Goal: Transaction & Acquisition: Purchase product/service

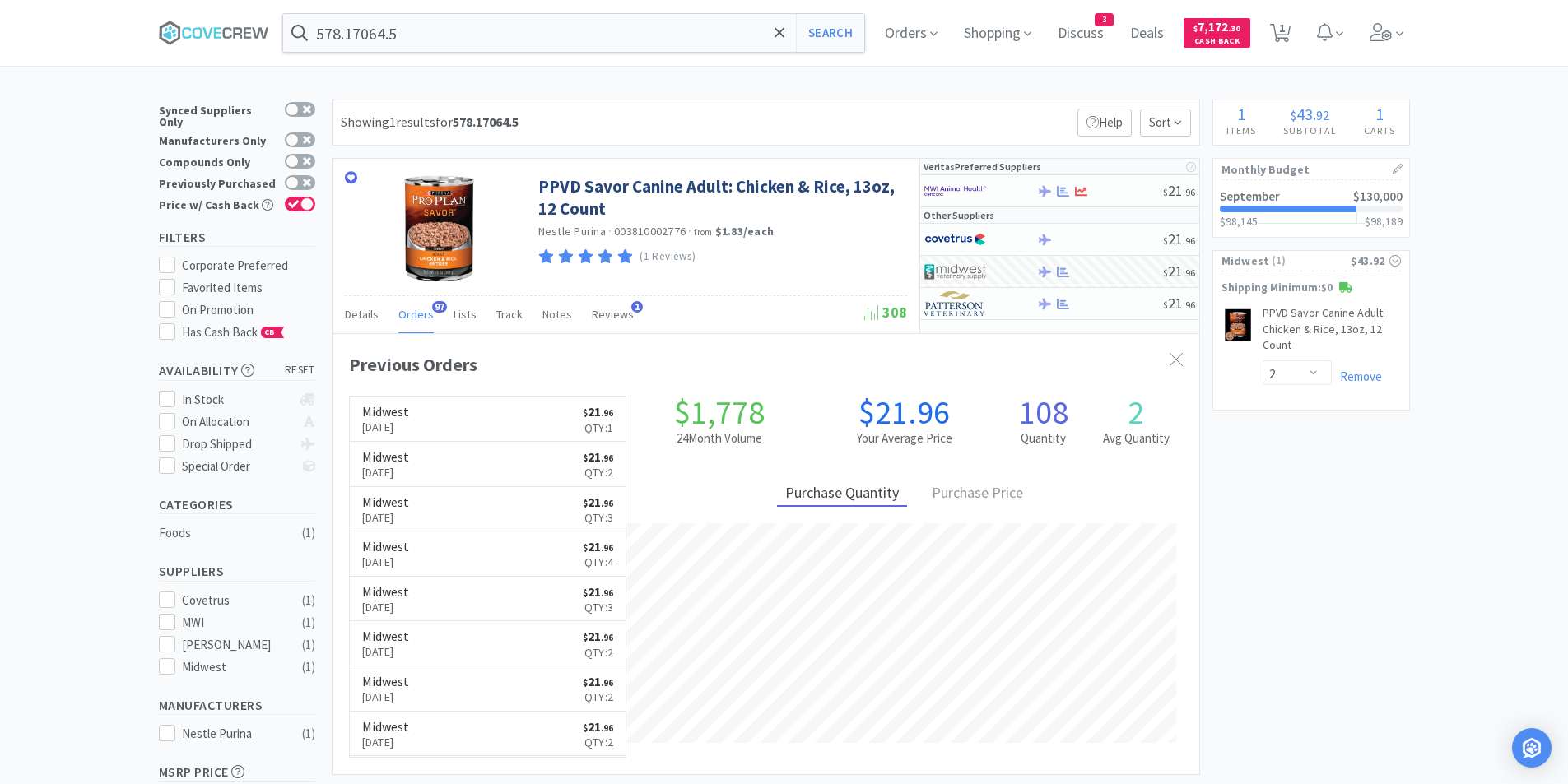
select select "2"
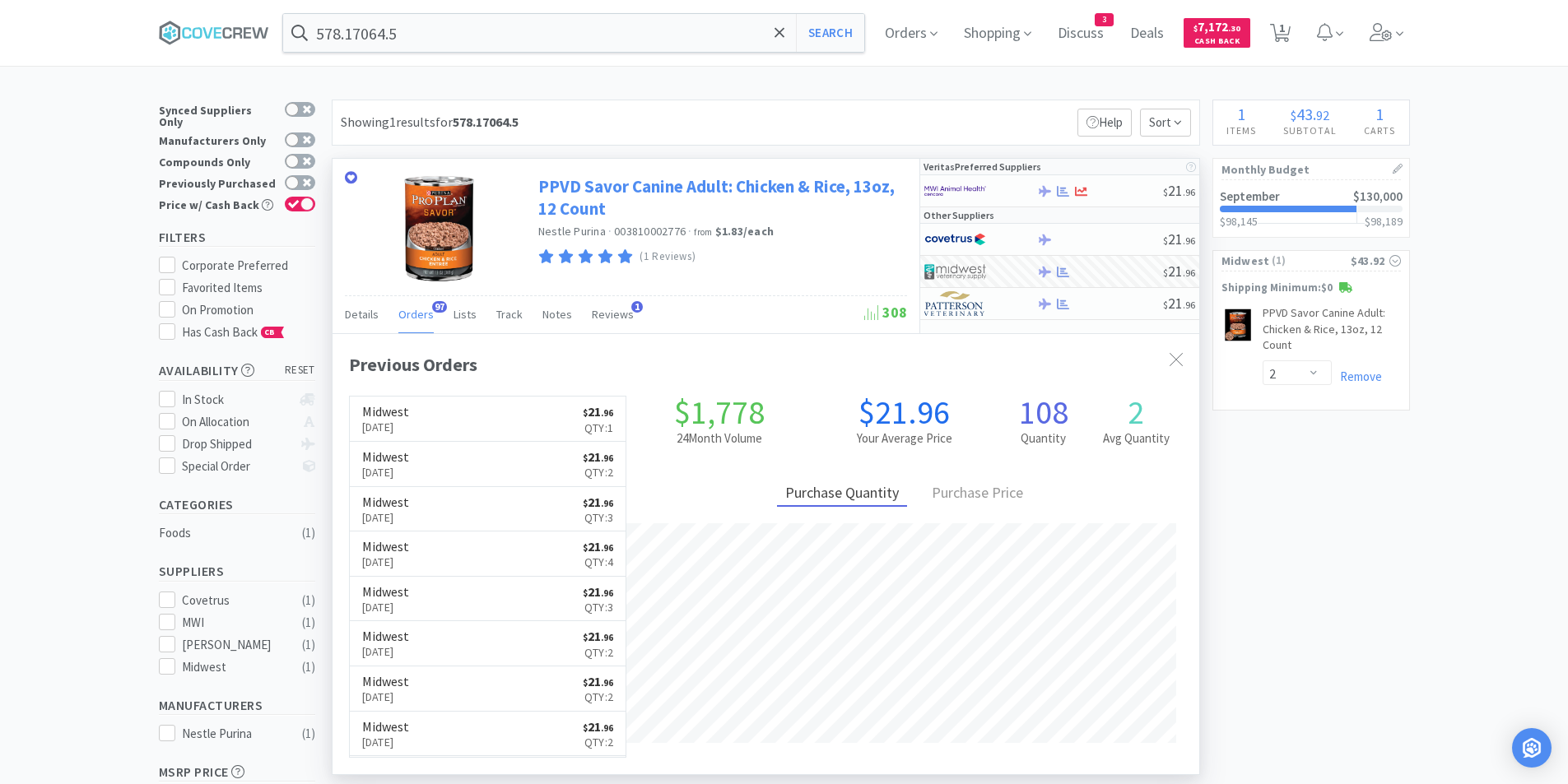
scroll to position [441, 867]
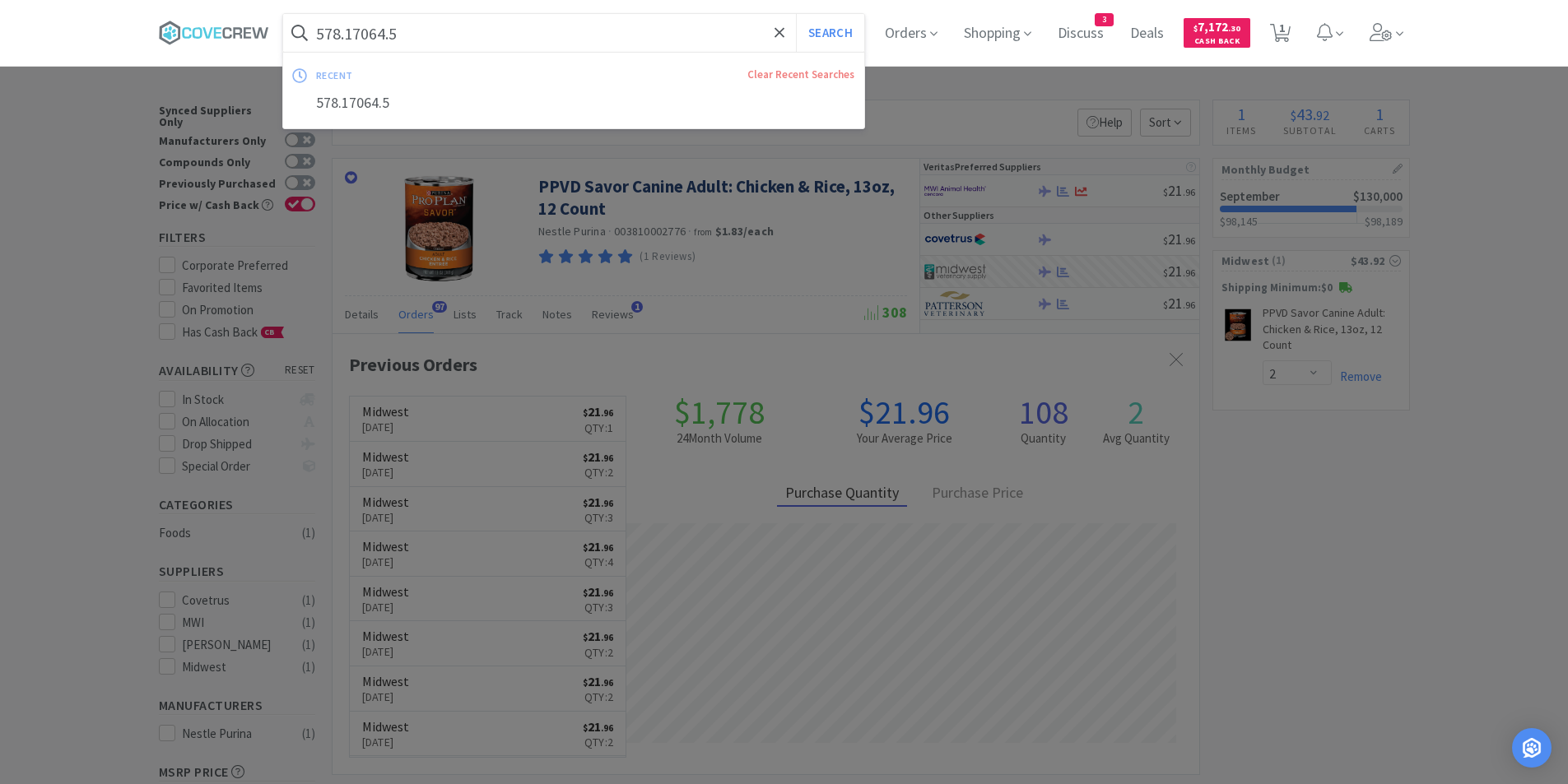
click at [723, 32] on input "578.17064.5" at bounding box center [574, 32] width 582 height 37
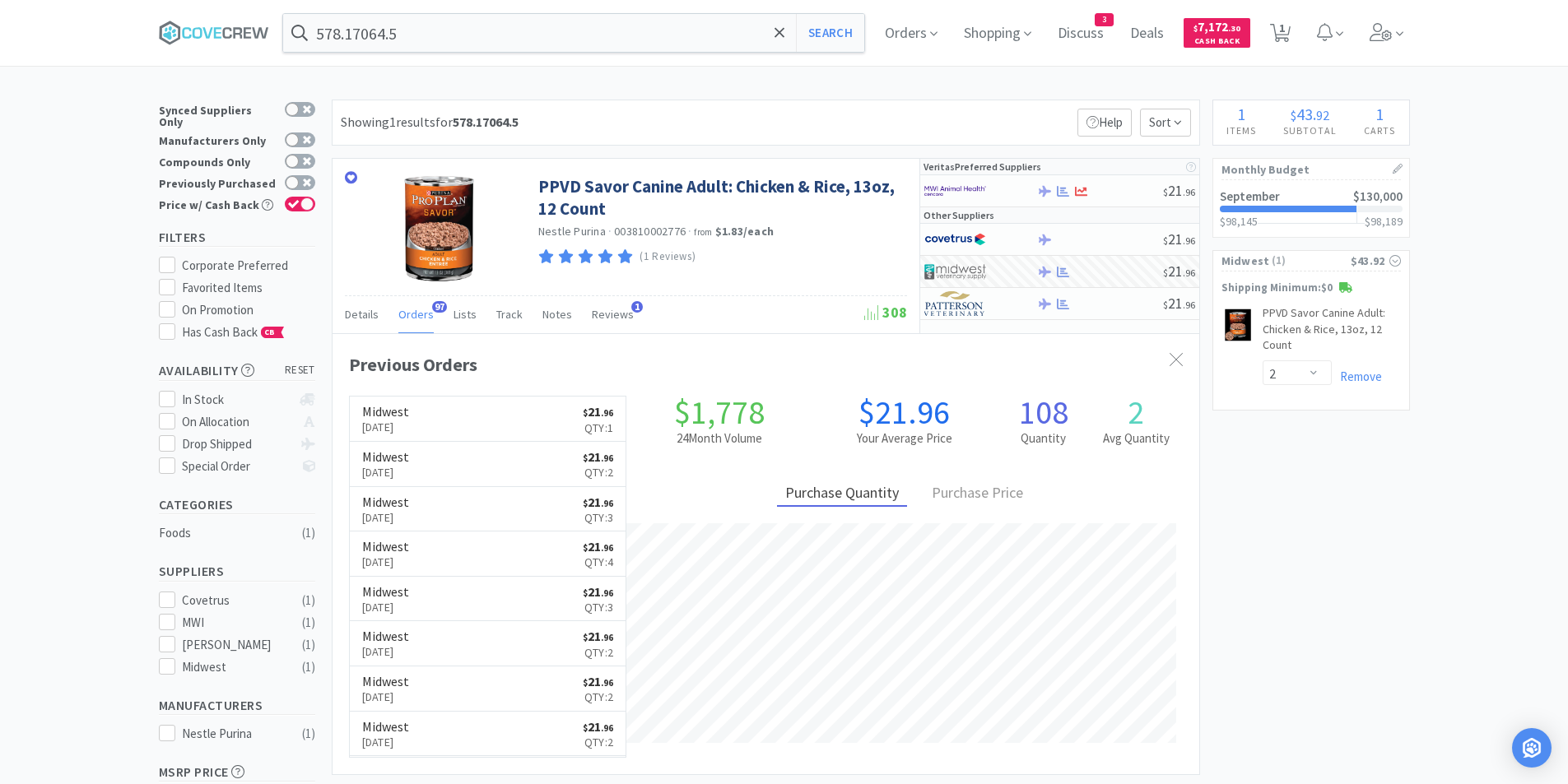
click at [1401, 522] on div at bounding box center [784, 392] width 1568 height 784
click at [1242, 262] on span "Midwest" at bounding box center [1245, 260] width 49 height 18
select select "2"
click at [1297, 34] on span "1" at bounding box center [1280, 32] width 34 height 66
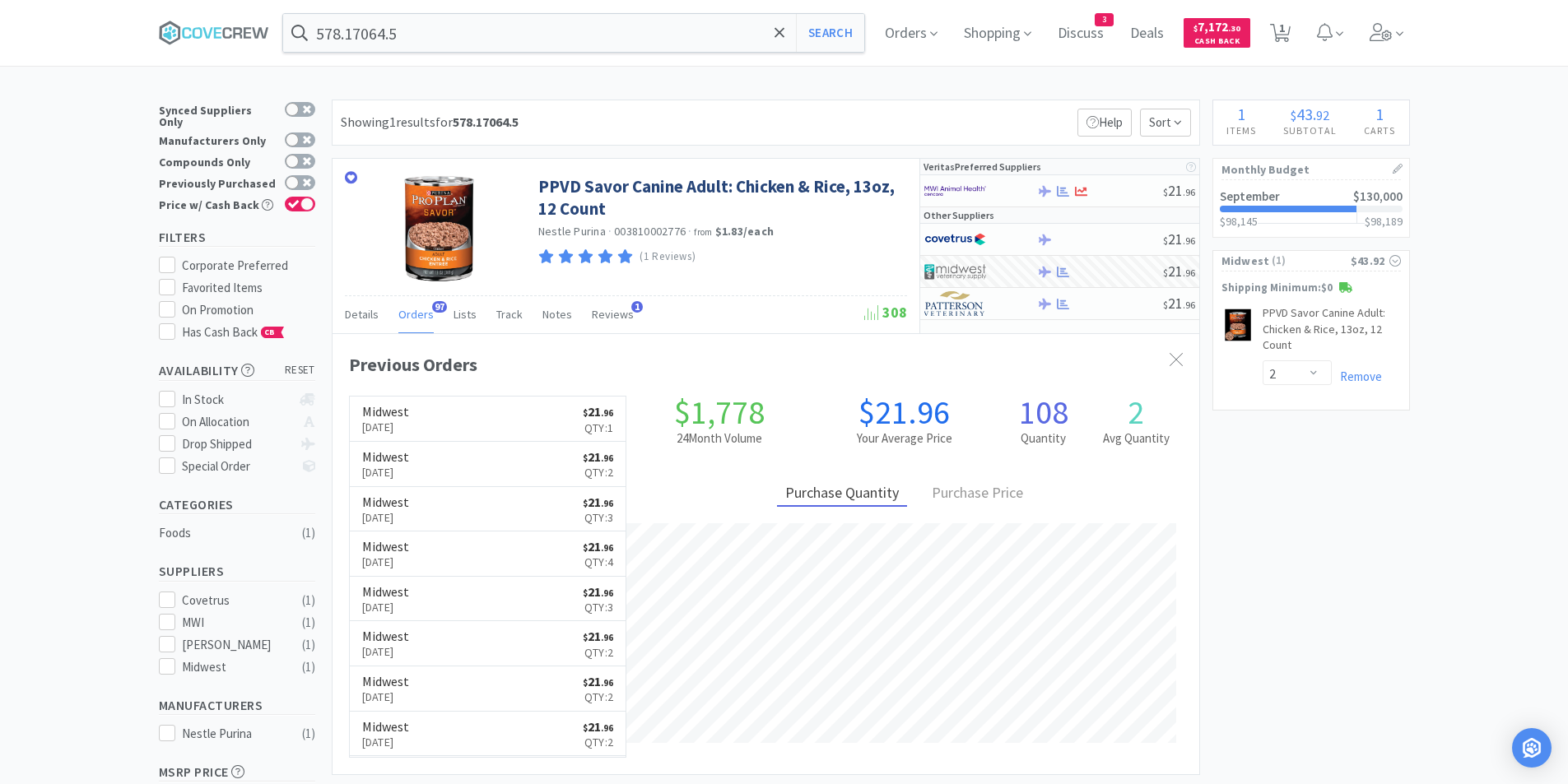
select select "2"
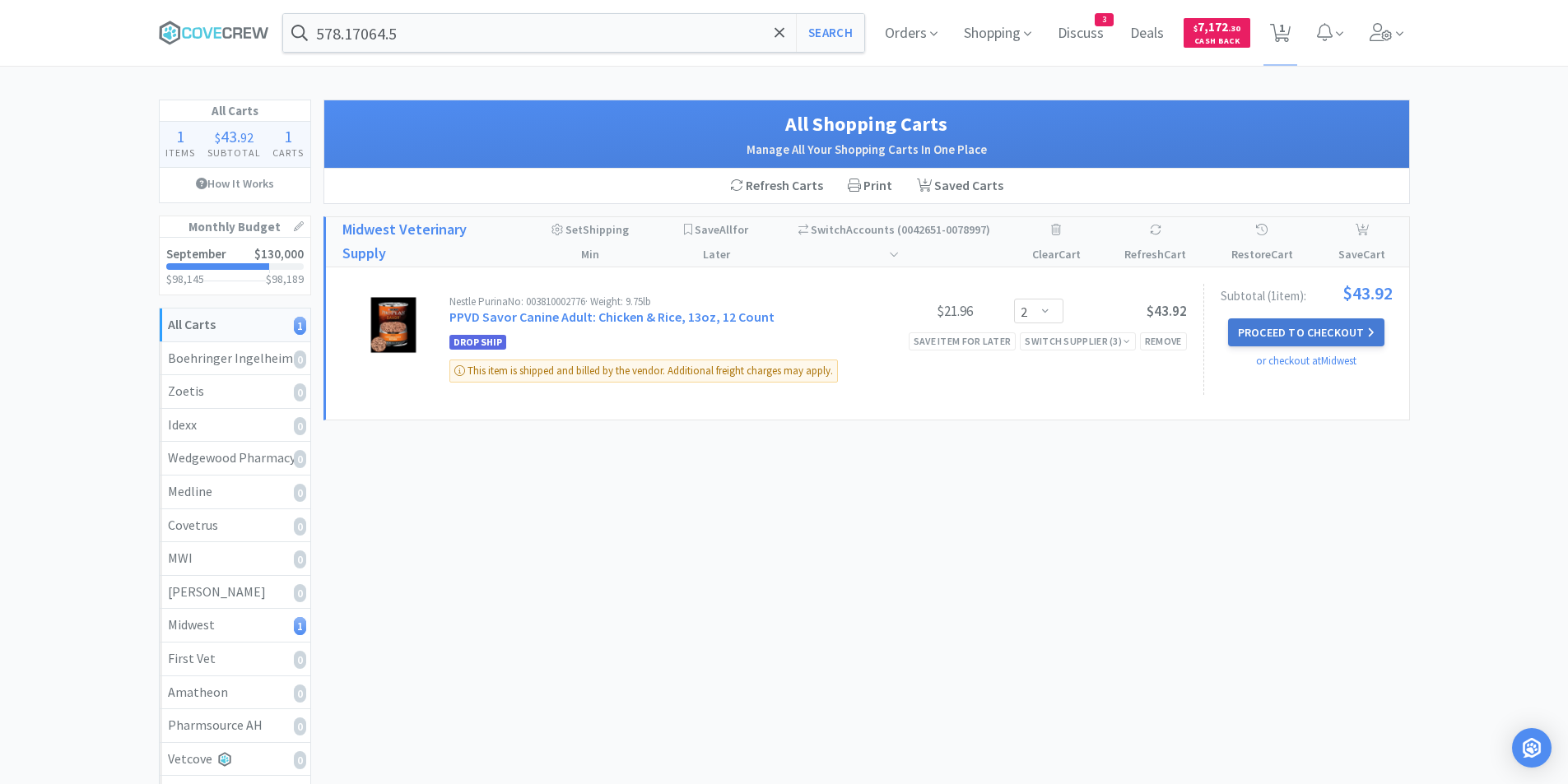
click at [1270, 332] on button "Proceed to Checkout" at bounding box center [1306, 332] width 156 height 28
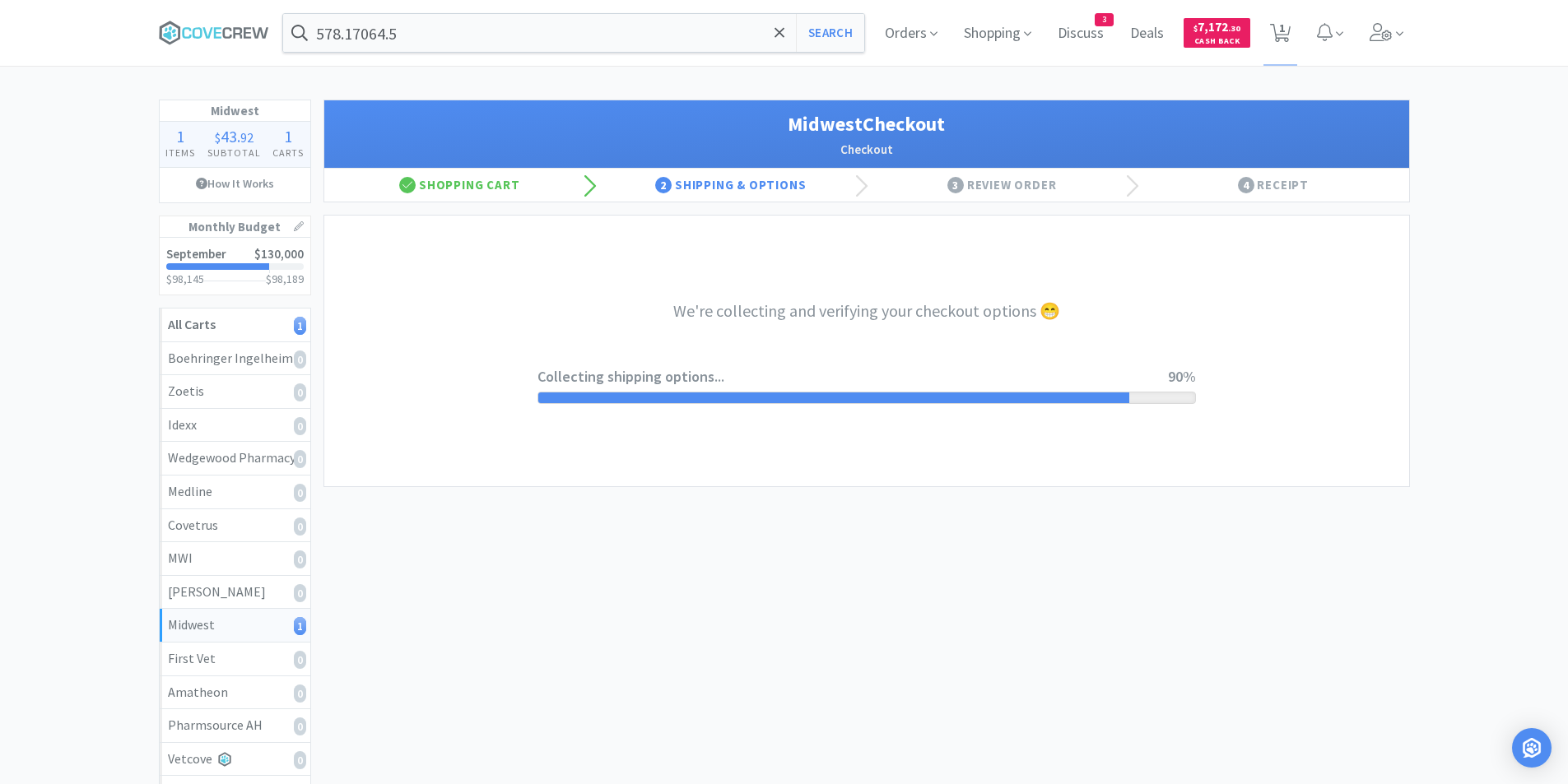
select select "3"
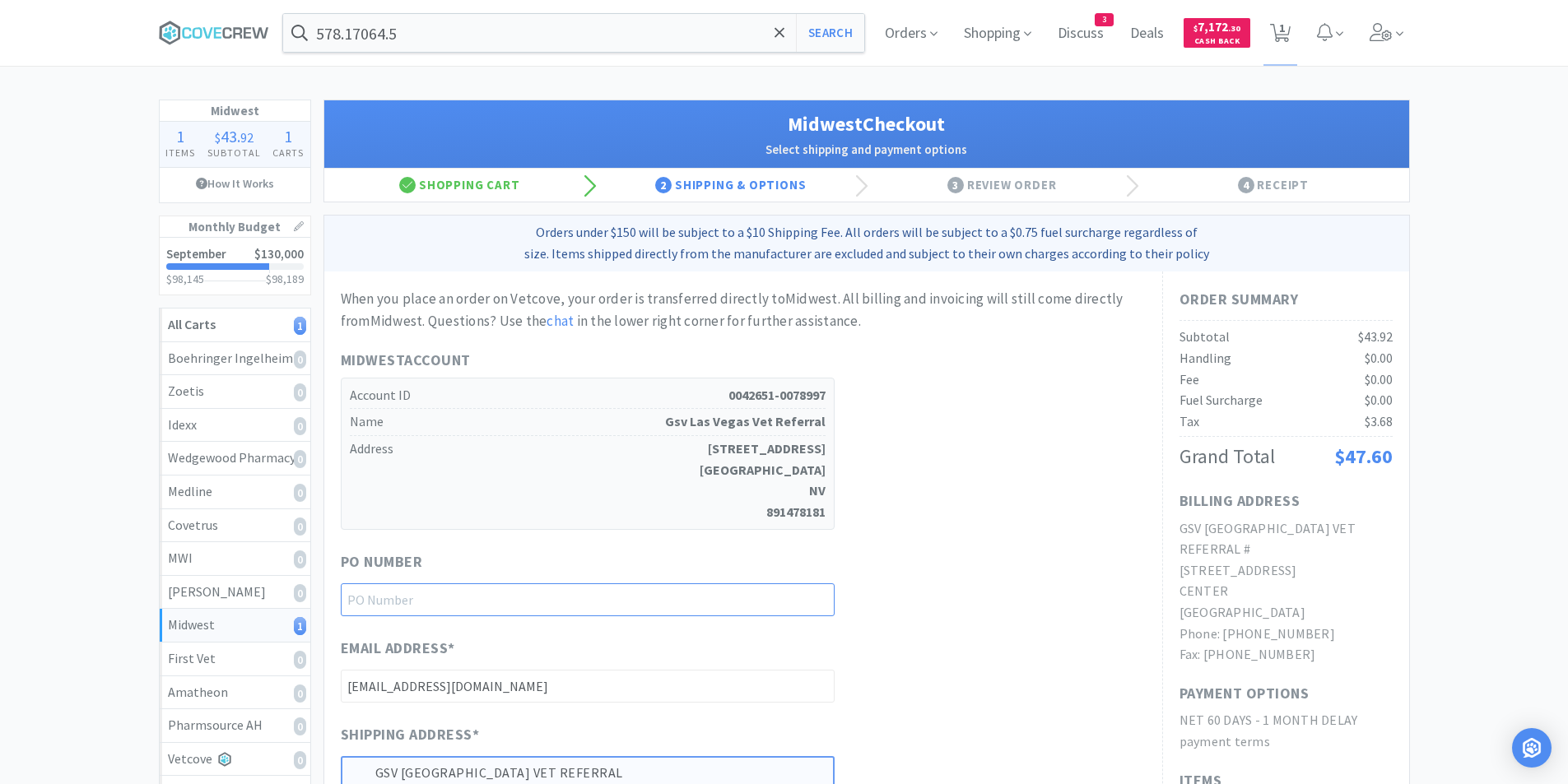
click at [482, 601] on input "text" at bounding box center [587, 600] width 493 height 33
type input "93025"
click at [989, 521] on div "Midwest Account Account ID 0042651-0078997 Name Gsv [GEOGRAPHIC_DATA] Vet Refer…" at bounding box center [743, 439] width 804 height 181
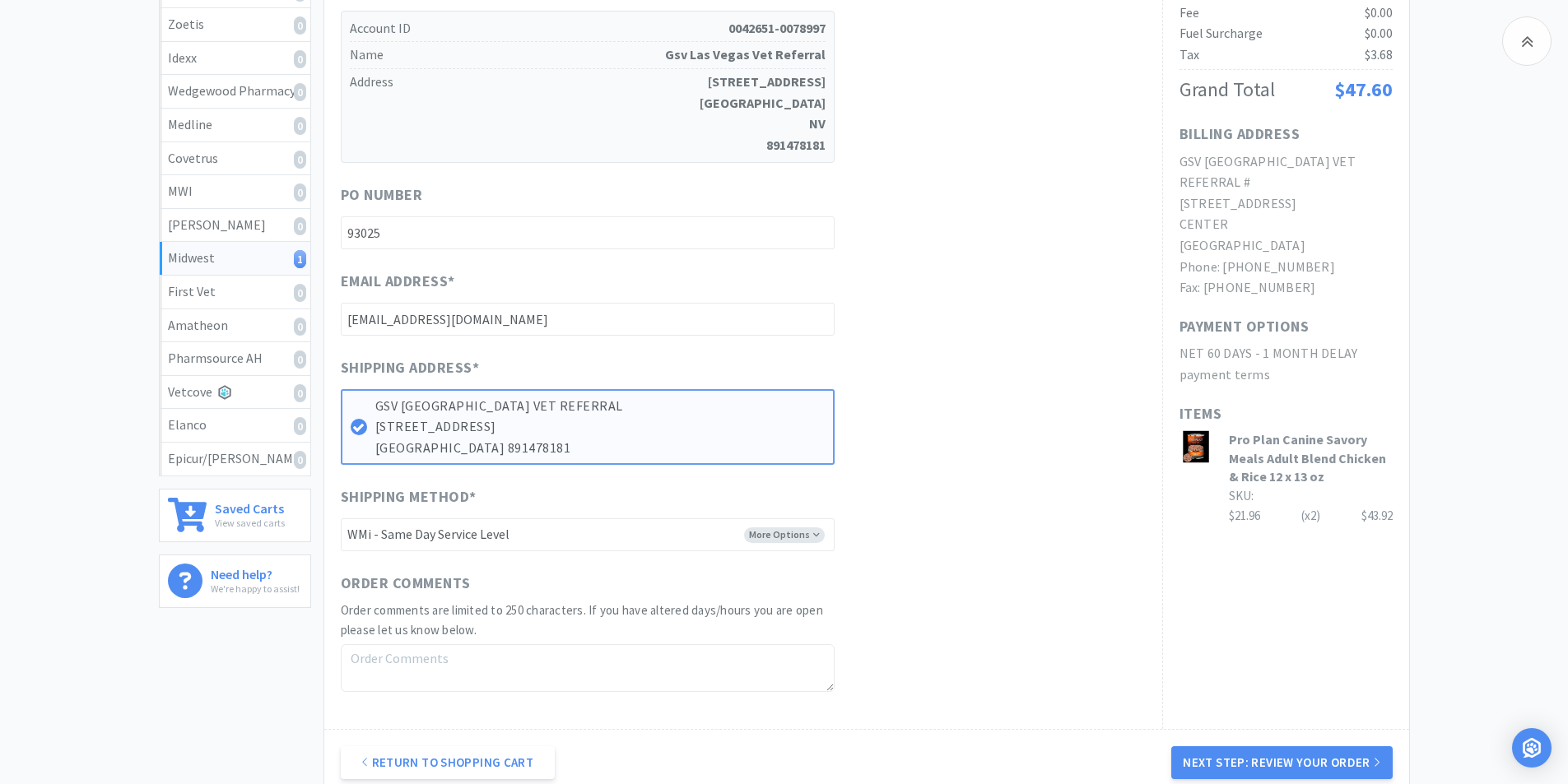
scroll to position [383, 0]
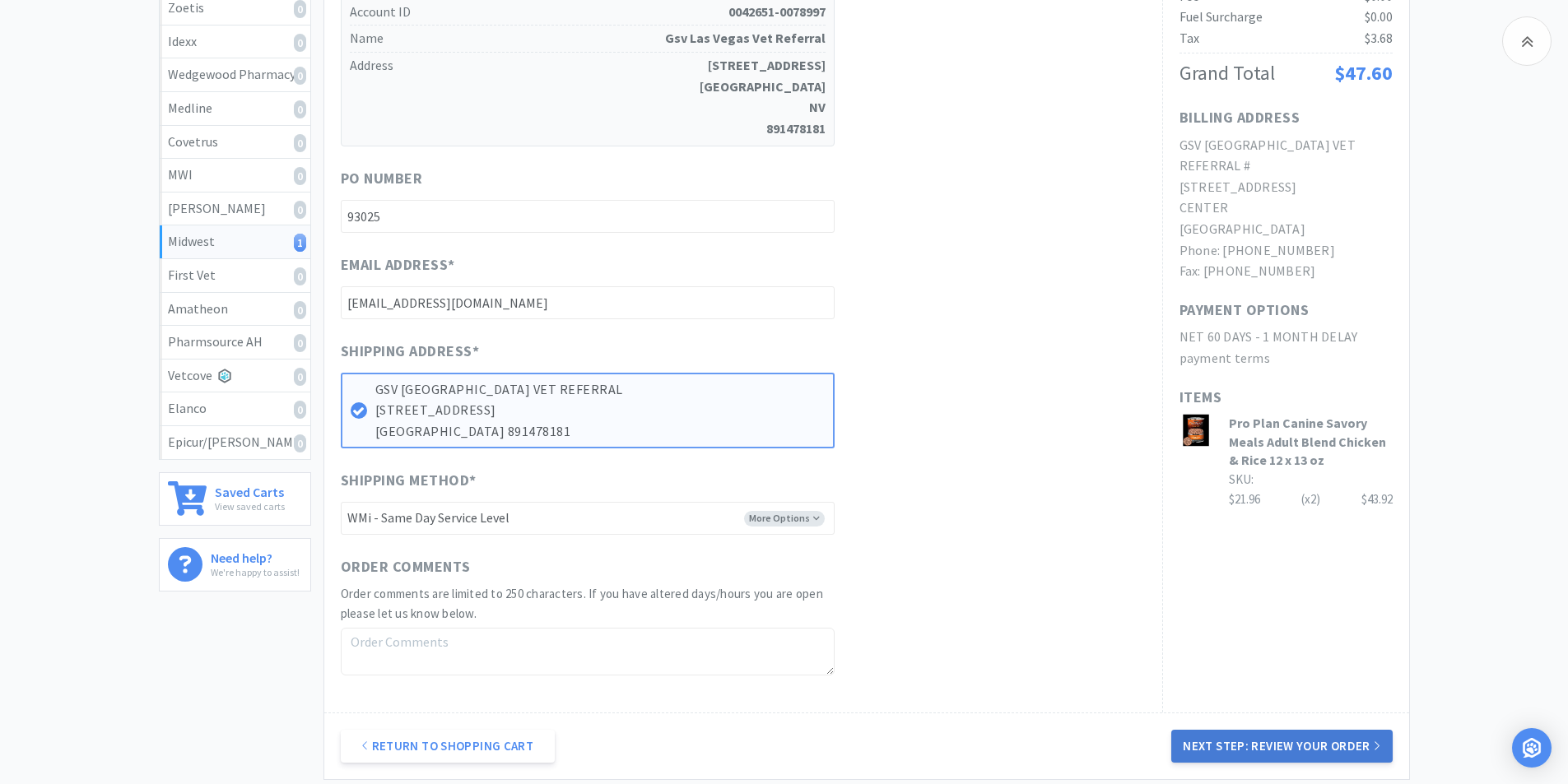
click at [1245, 740] on button "Next Step: Review Your Order" at bounding box center [1281, 747] width 221 height 33
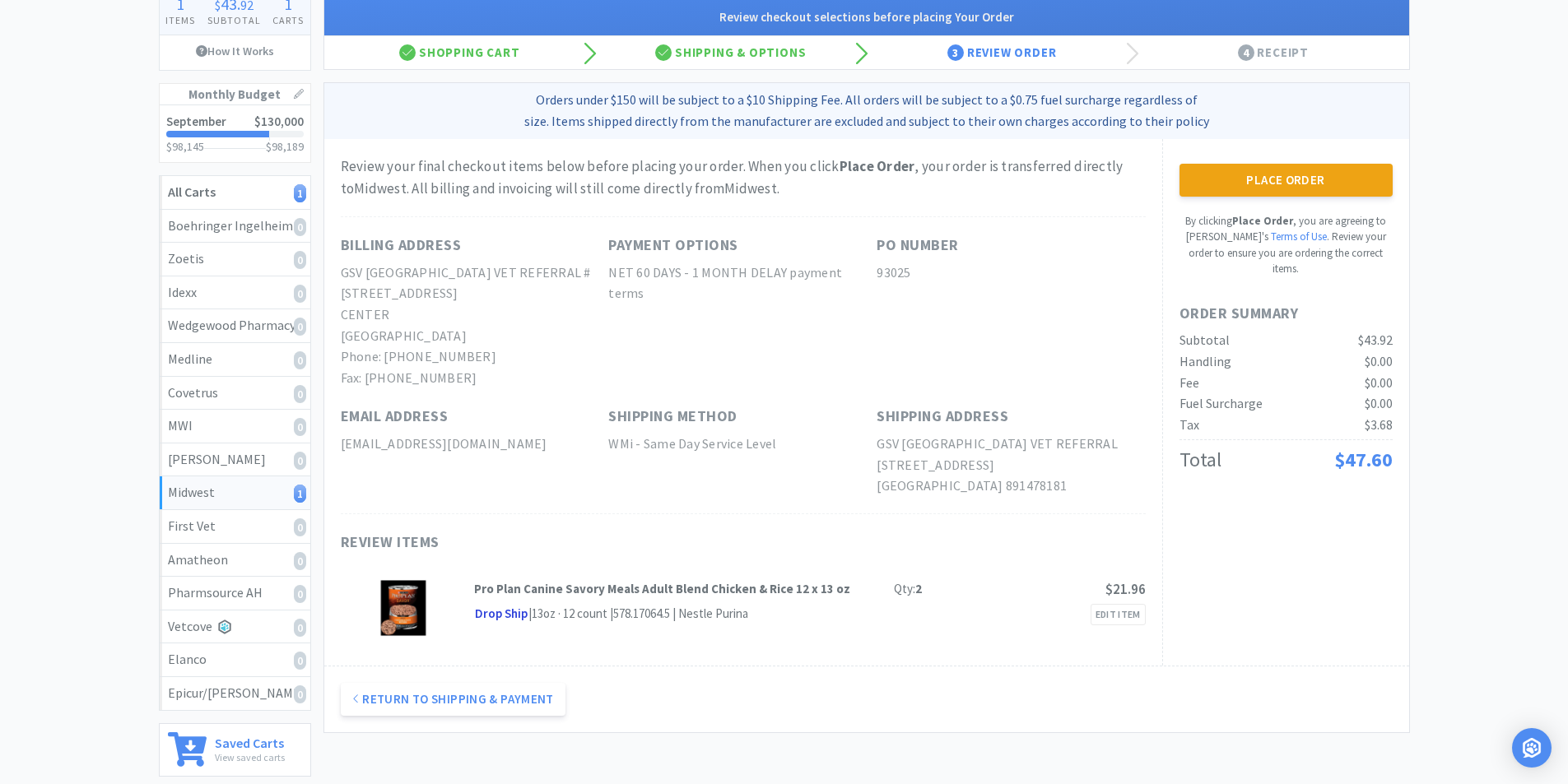
scroll to position [96, 0]
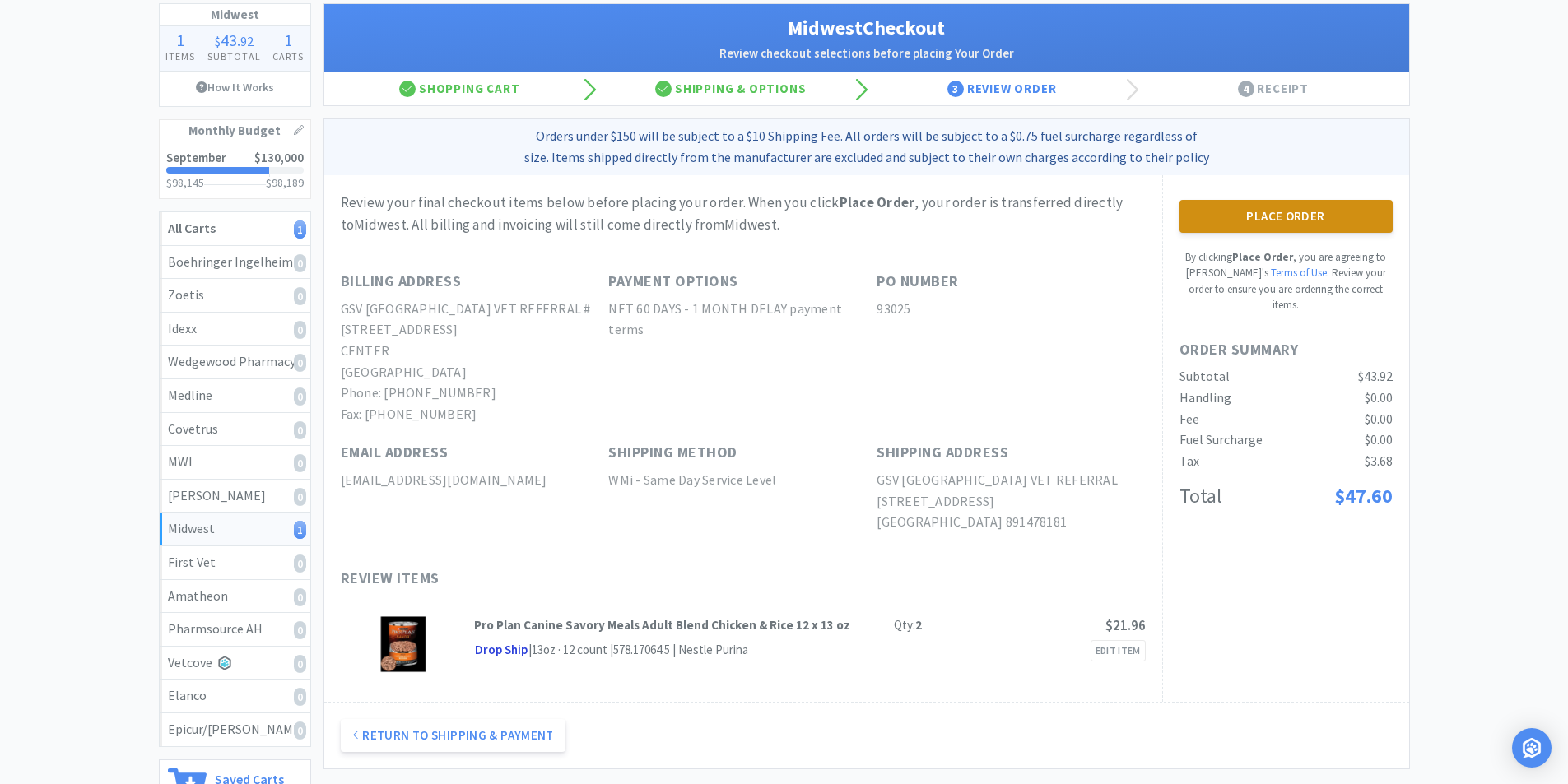
click at [1258, 220] on button "Place Order" at bounding box center [1286, 216] width 213 height 33
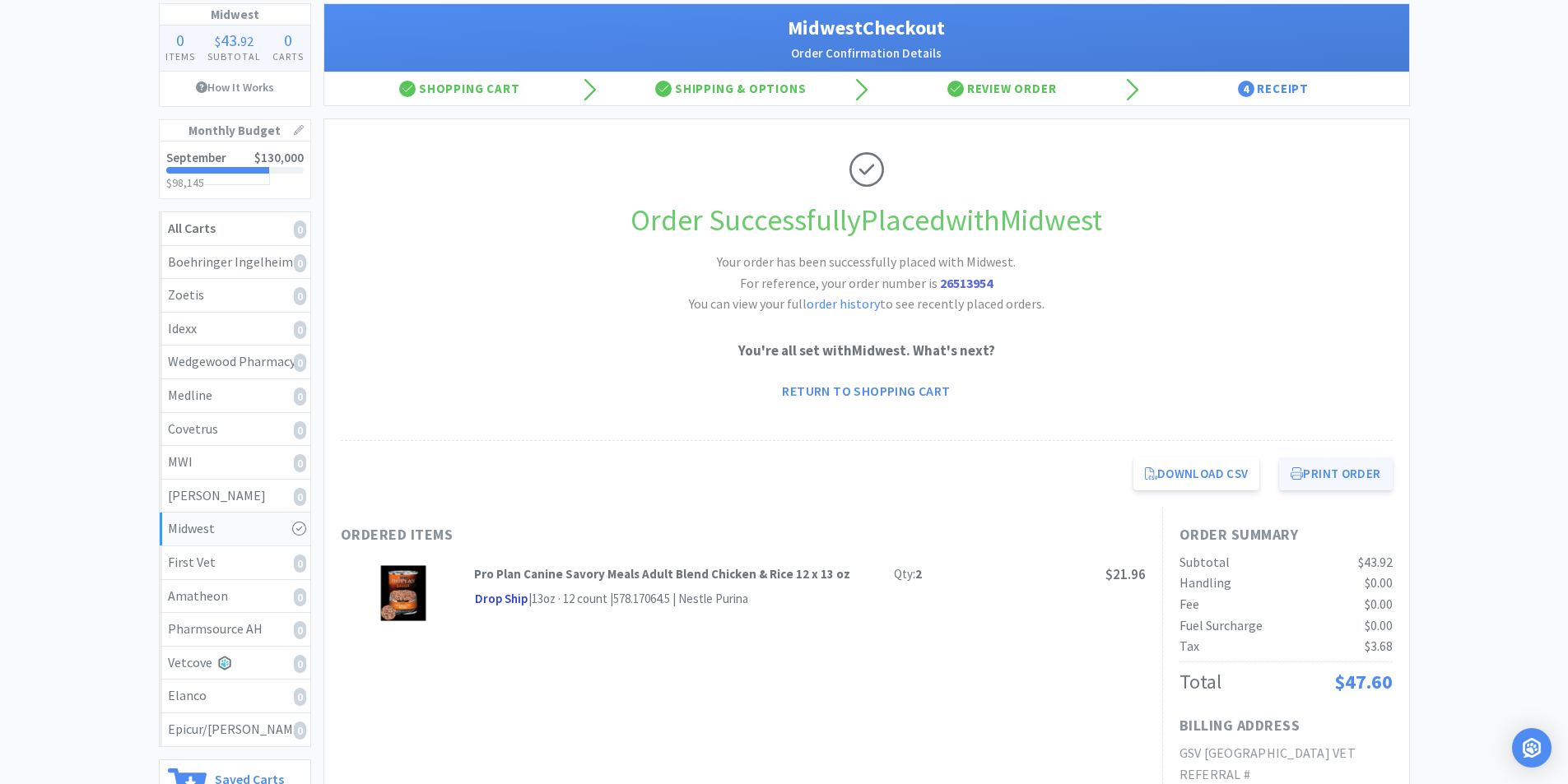
click at [1330, 475] on button "Print Order" at bounding box center [1335, 474] width 112 height 33
